Goal: Find specific page/section: Find specific page/section

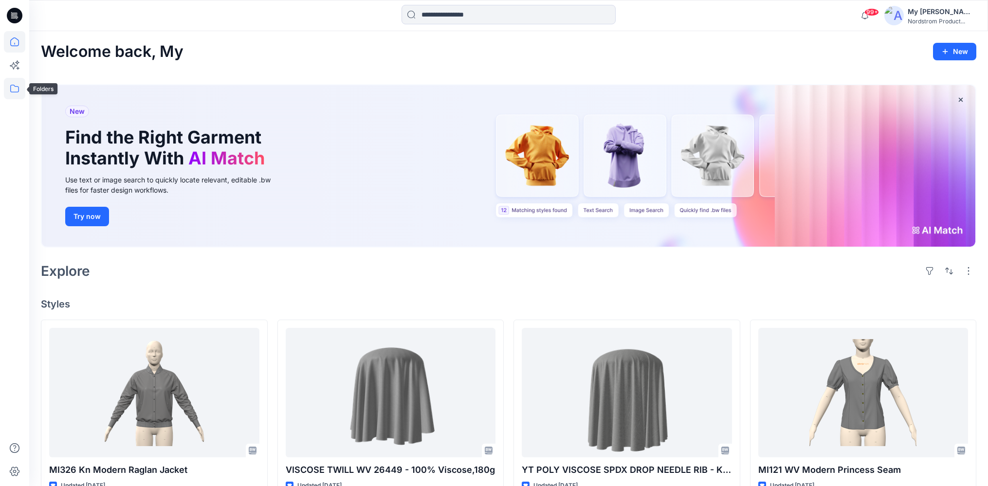
click at [18, 83] on icon at bounding box center [14, 88] width 21 height 21
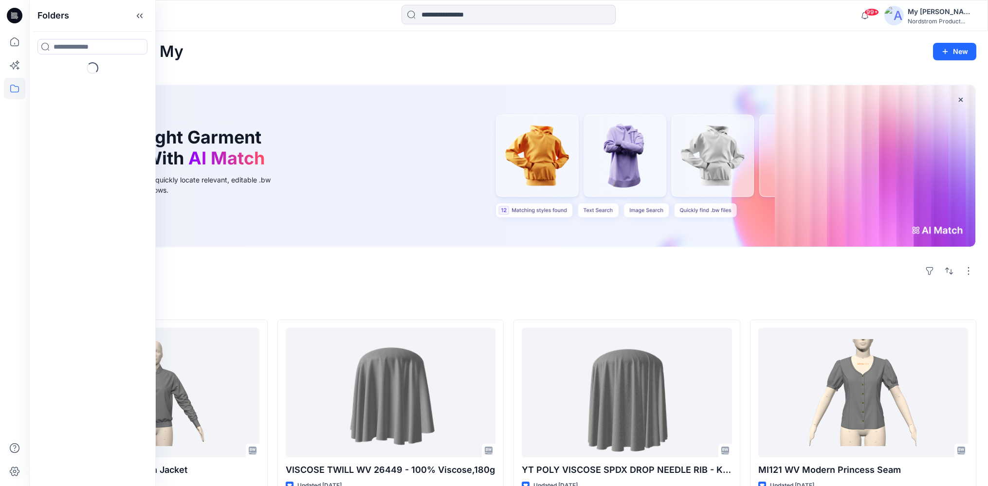
scroll to position [2, 0]
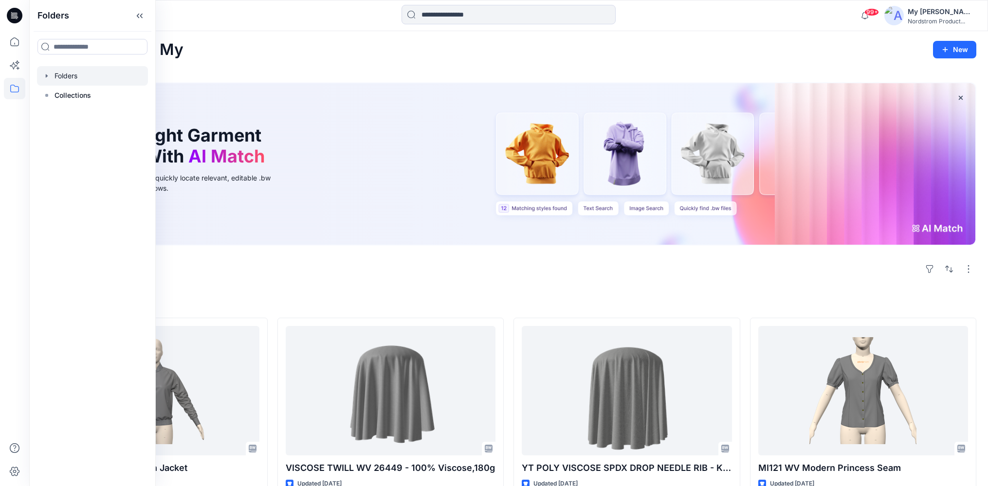
click at [72, 81] on div at bounding box center [92, 75] width 111 height 19
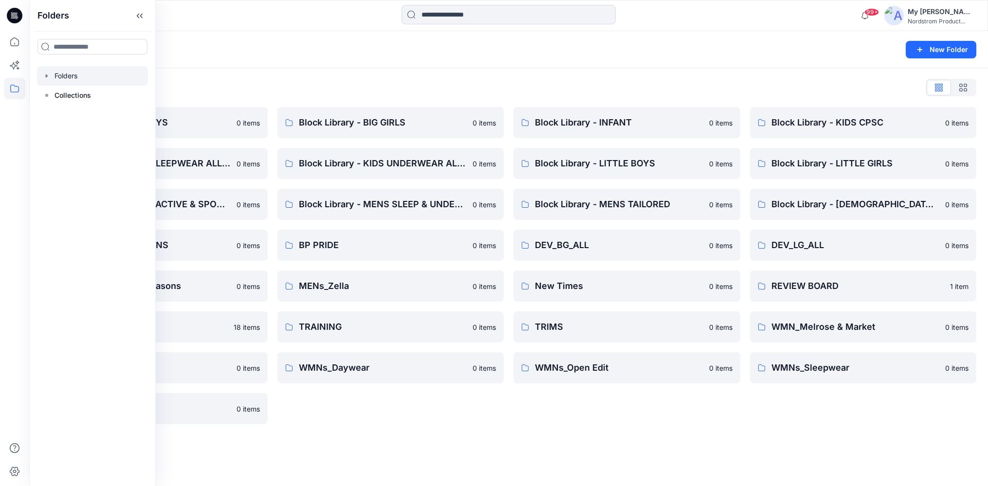
click at [320, 88] on div "Folders List" at bounding box center [509, 88] width 936 height 16
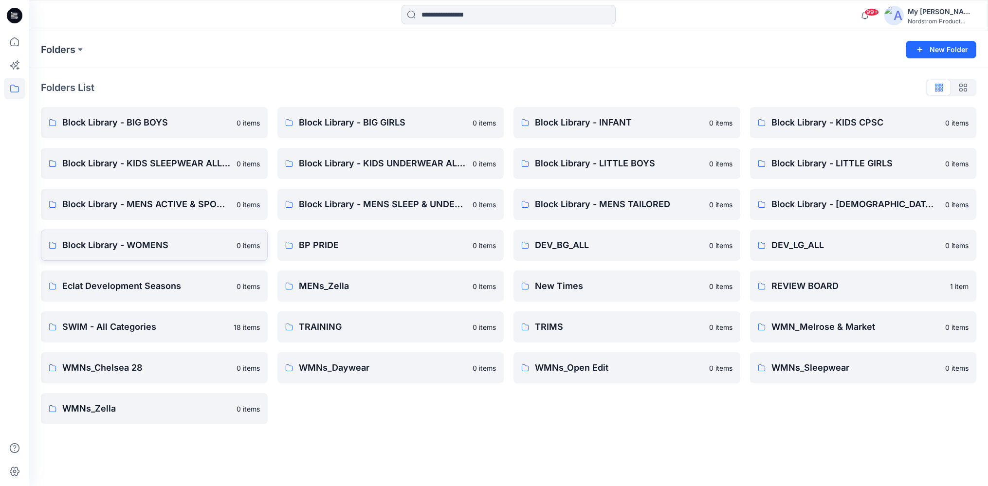
click at [185, 246] on p "Block Library - WOMENS" at bounding box center [146, 246] width 168 height 14
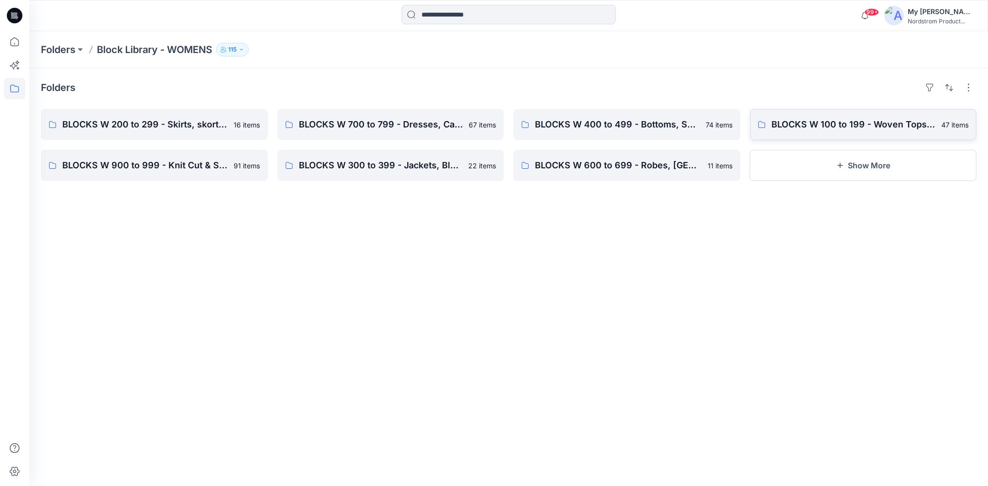
click at [766, 116] on link "BLOCKS W 100 to 199 - Woven Tops, Shirts, PJ Tops 47 items" at bounding box center [863, 124] width 227 height 31
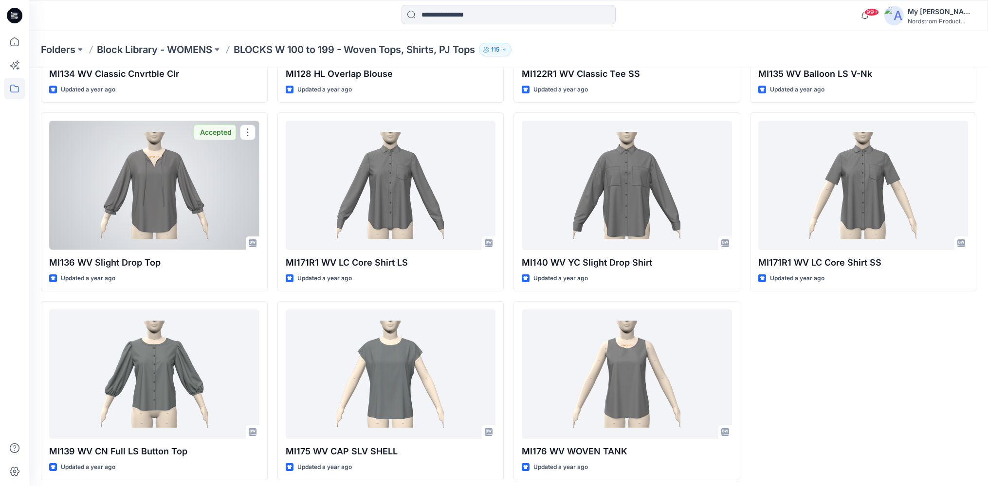
scroll to position [1891, 0]
